Goal: Transaction & Acquisition: Obtain resource

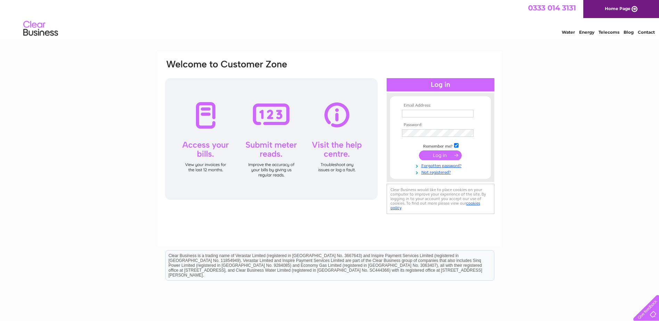
click at [426, 114] on input "text" at bounding box center [438, 114] width 72 height 8
paste input "accountspayable@rembrandtimber.com"
type input "accountspayable@rembrandtimber.com"
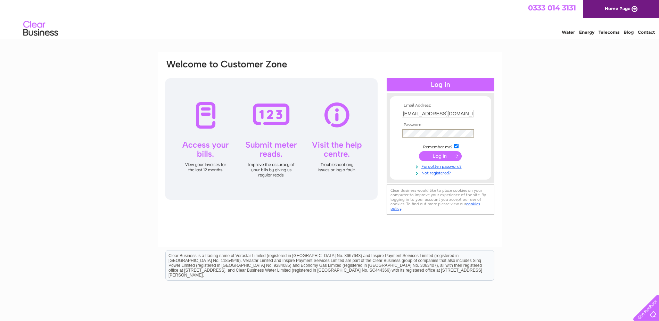
drag, startPoint x: 439, startPoint y: 155, endPoint x: 442, endPoint y: 161, distance: 7.0
click at [439, 155] on input "submit" at bounding box center [440, 156] width 43 height 10
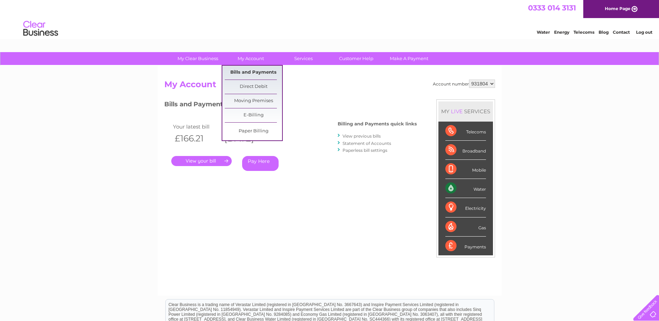
click at [245, 72] on link "Bills and Payments" at bounding box center [253, 73] width 57 height 14
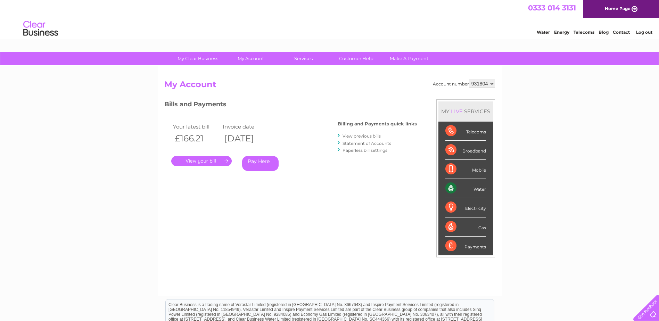
click at [197, 159] on link "." at bounding box center [201, 161] width 60 height 10
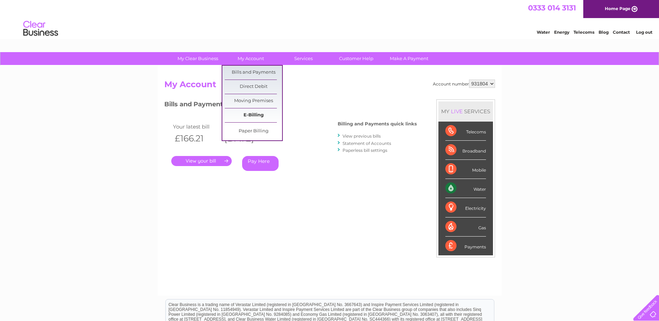
click at [253, 114] on link "E-Billing" at bounding box center [253, 115] width 57 height 14
click at [248, 71] on link "Bills and Payments" at bounding box center [253, 73] width 57 height 14
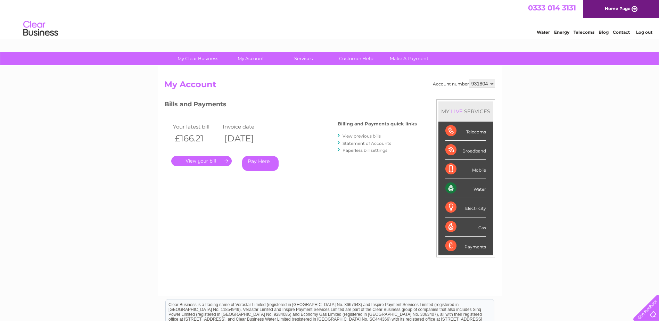
click at [357, 136] on link "View previous bills" at bounding box center [361, 135] width 38 height 5
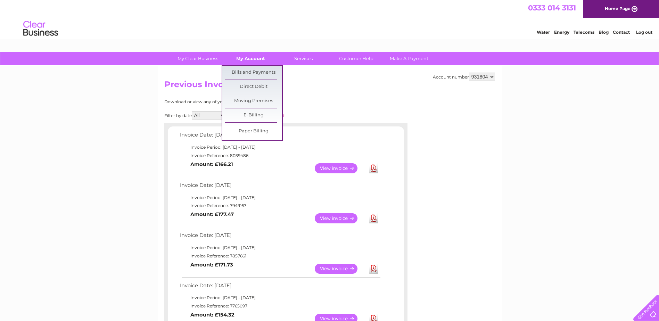
click at [241, 56] on link "My Account" at bounding box center [250, 58] width 57 height 13
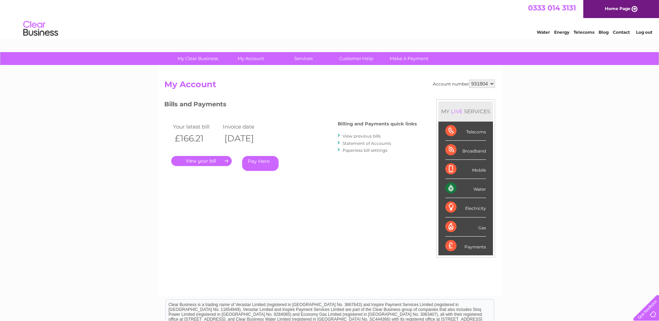
click at [199, 160] on link "." at bounding box center [201, 161] width 60 height 10
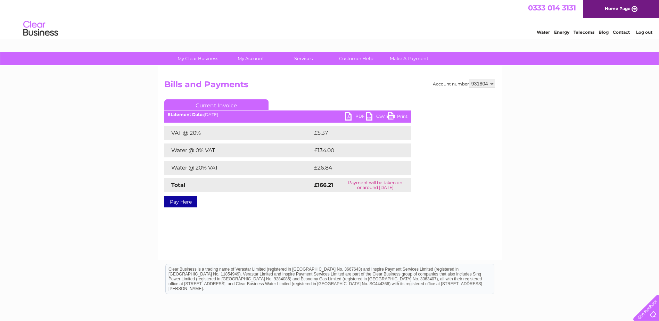
click at [358, 116] on link "PDF" at bounding box center [355, 117] width 21 height 10
click at [645, 32] on link "Log out" at bounding box center [644, 32] width 16 height 5
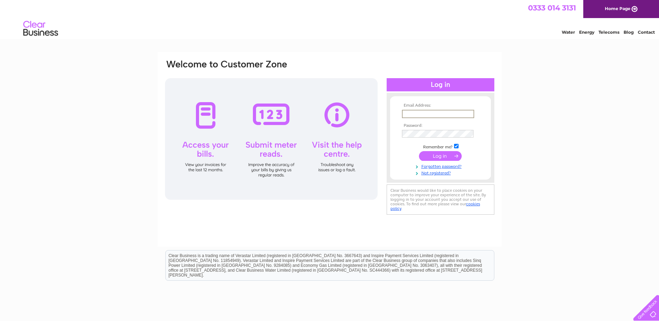
click at [408, 114] on input "text" at bounding box center [438, 114] width 72 height 8
paste input "ross.telford@nationaltimbergroup.com"
type input "ross.telford@nationaltimbergroup.com"
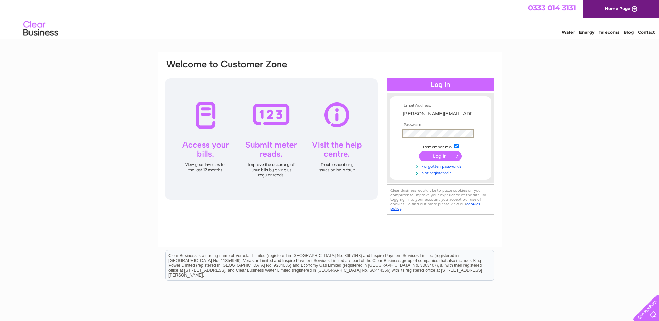
click at [436, 157] on input "submit" at bounding box center [440, 156] width 43 height 10
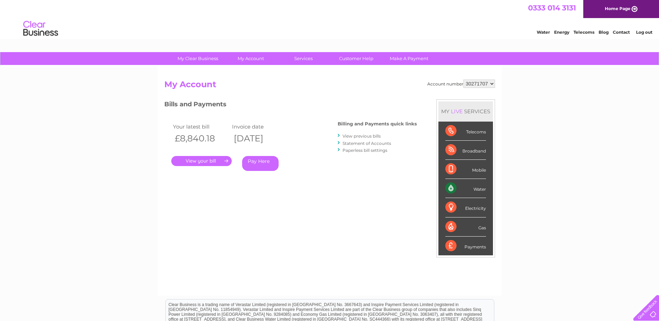
click at [361, 136] on link "View previous bills" at bounding box center [361, 135] width 38 height 5
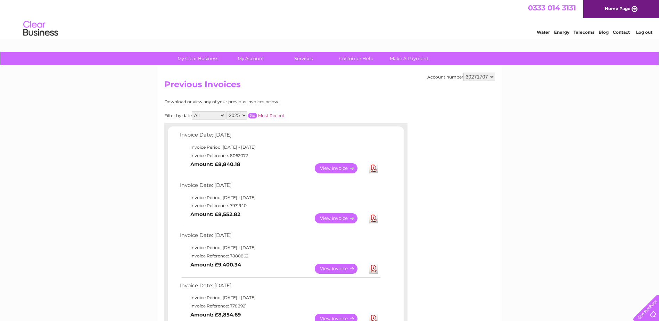
click at [338, 268] on link "View" at bounding box center [340, 269] width 51 height 10
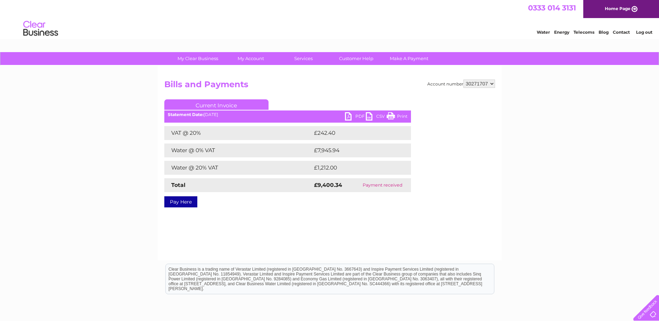
click at [359, 117] on link "PDF" at bounding box center [355, 117] width 21 height 10
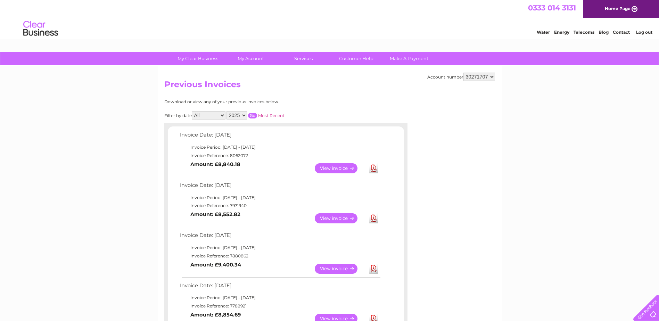
click at [327, 216] on link "View" at bounding box center [340, 218] width 51 height 10
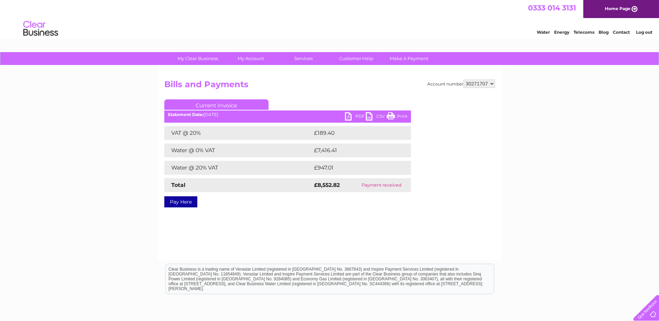
click at [356, 115] on link "PDF" at bounding box center [355, 117] width 21 height 10
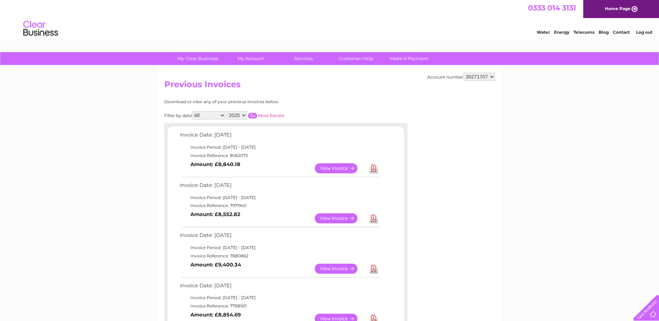
click at [333, 167] on link "View" at bounding box center [340, 168] width 51 height 10
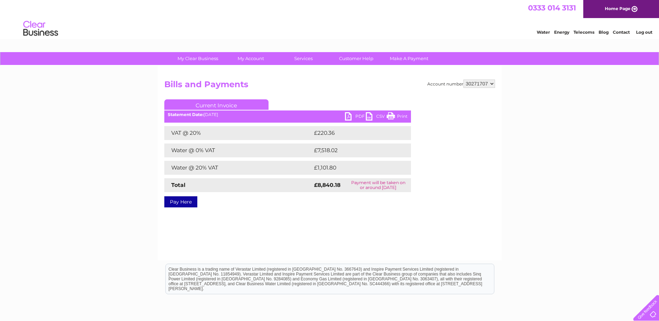
click at [358, 116] on link "PDF" at bounding box center [355, 117] width 21 height 10
